Goal: Transaction & Acquisition: Purchase product/service

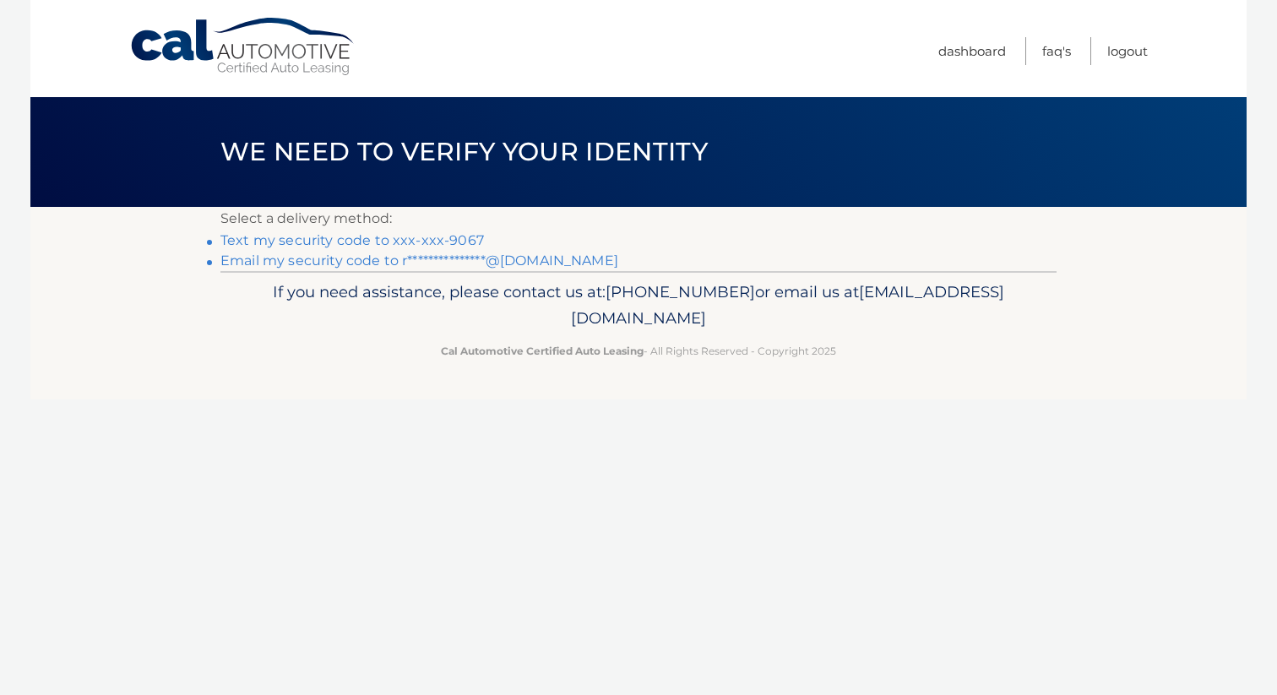
click at [451, 238] on link "Text my security code to xxx-xxx-9067" at bounding box center [351, 240] width 263 height 16
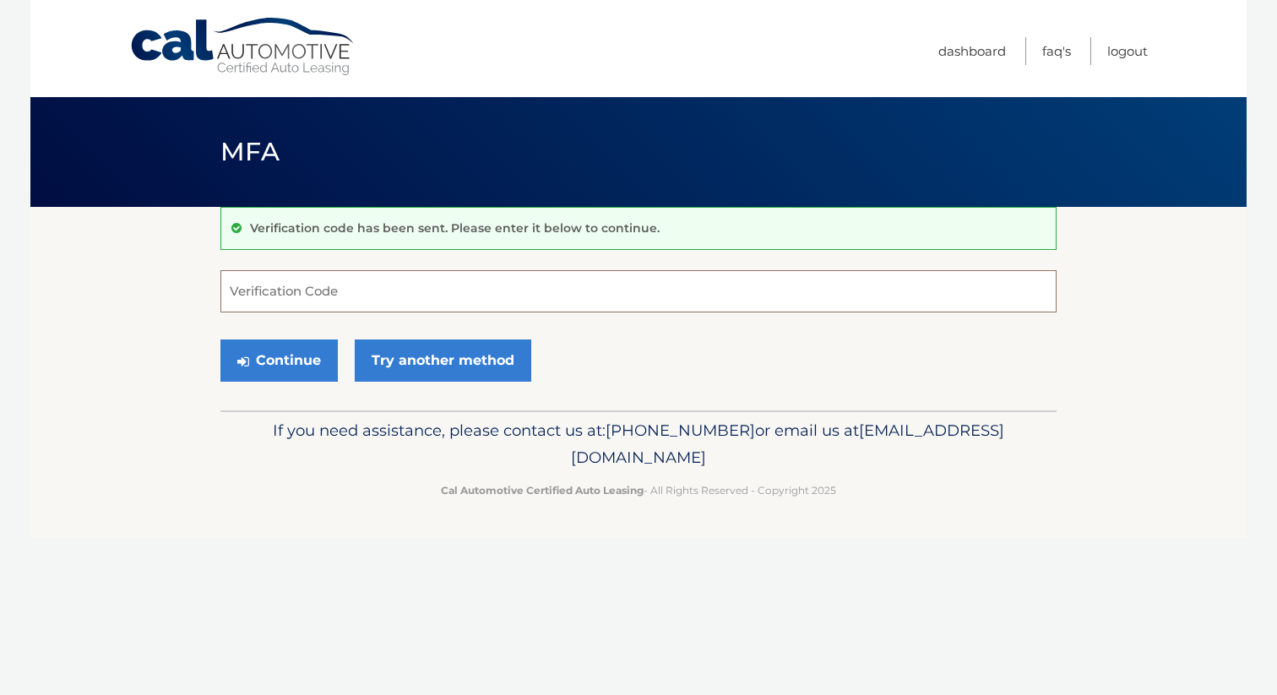
click at [404, 286] on input "Verification Code" at bounding box center [638, 291] width 836 height 42
type input "885895"
click at [303, 355] on button "Continue" at bounding box center [278, 360] width 117 height 42
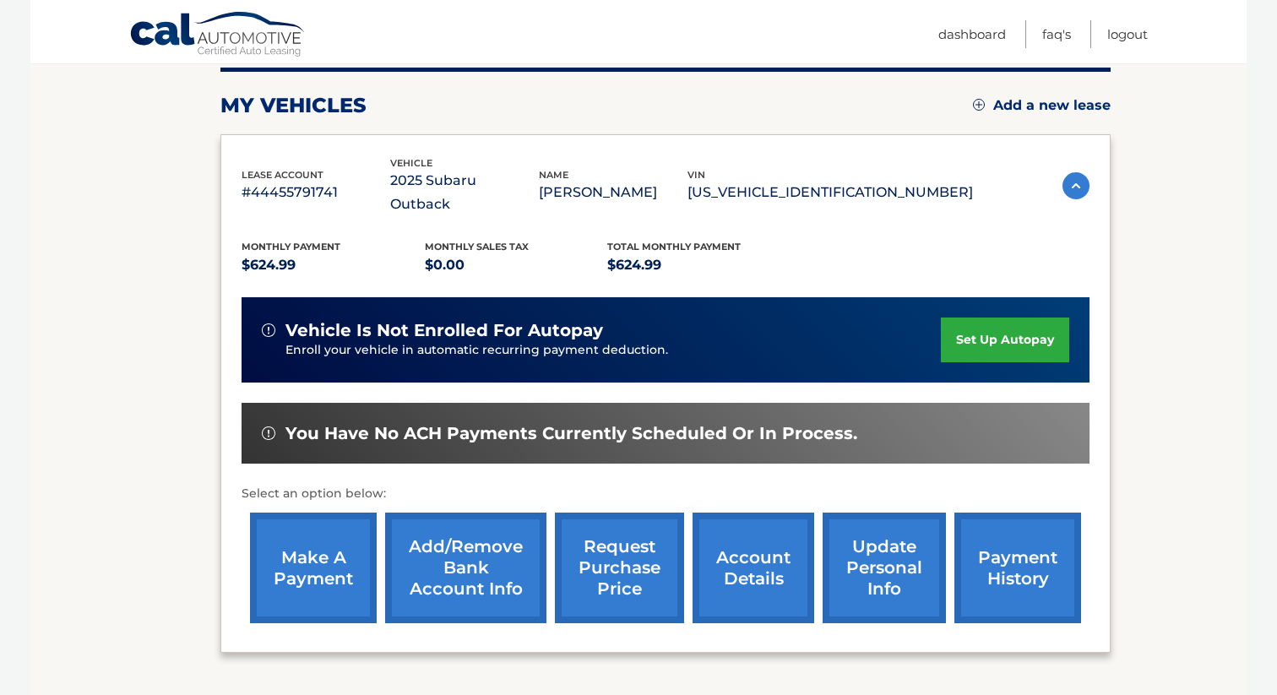
scroll to position [229, 0]
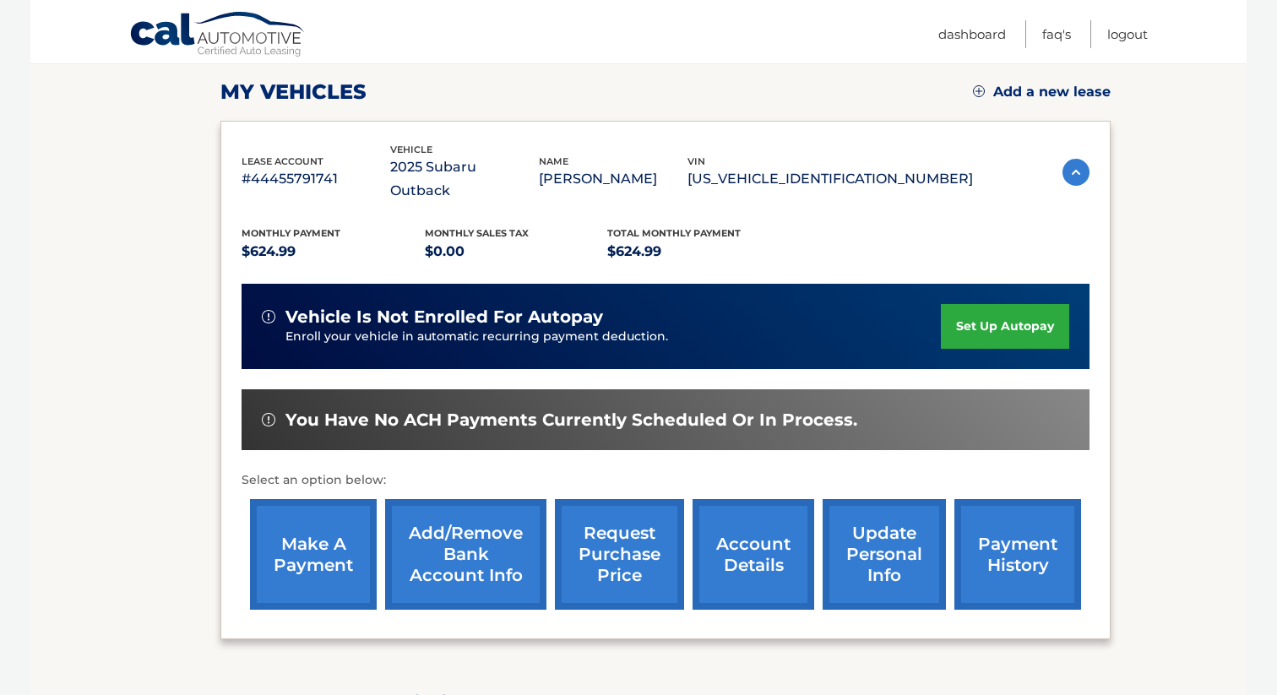
click at [317, 523] on link "make a payment" at bounding box center [313, 554] width 127 height 111
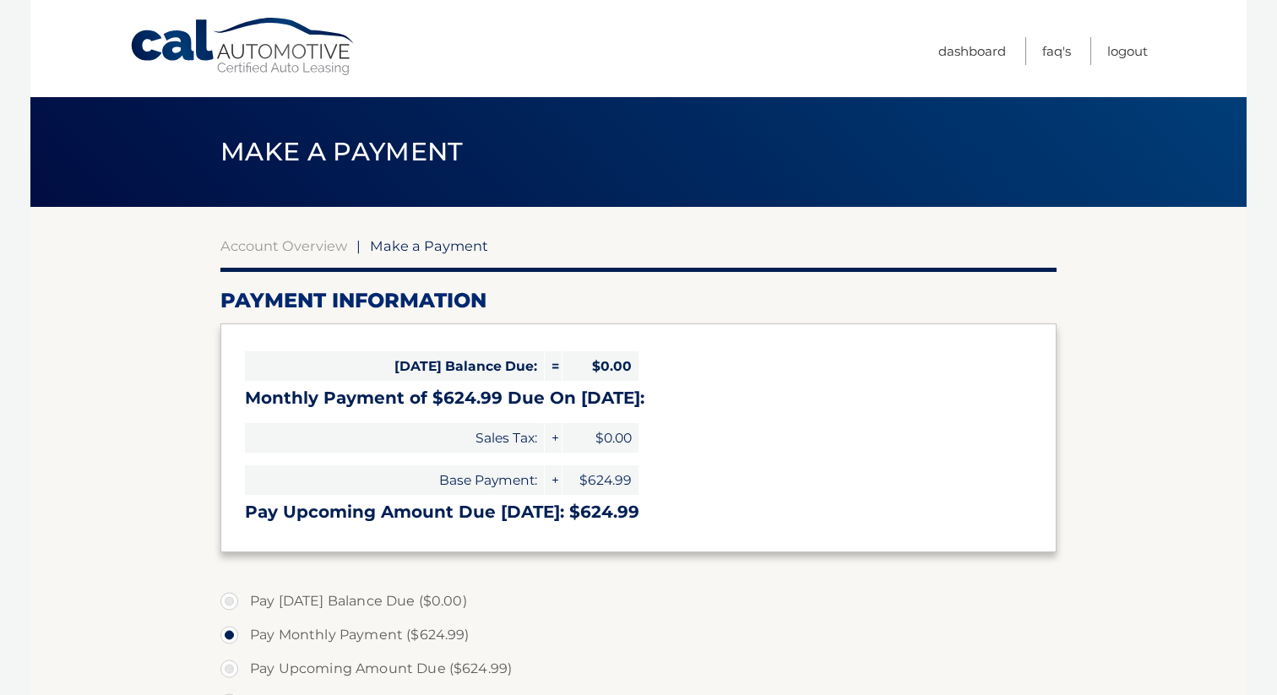
select select "YjhjMTIzNTEtZDM3YS00YzU2LTk3ZDAtZDA4NDNmZTY5ZWQ0"
click at [1135, 51] on link "Logout" at bounding box center [1127, 51] width 41 height 28
